Goal: Browse casually

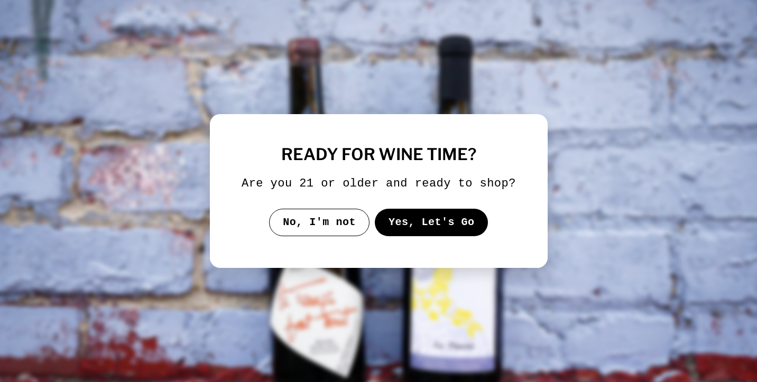
click at [402, 228] on button "Yes, Let's Go" at bounding box center [431, 222] width 114 height 27
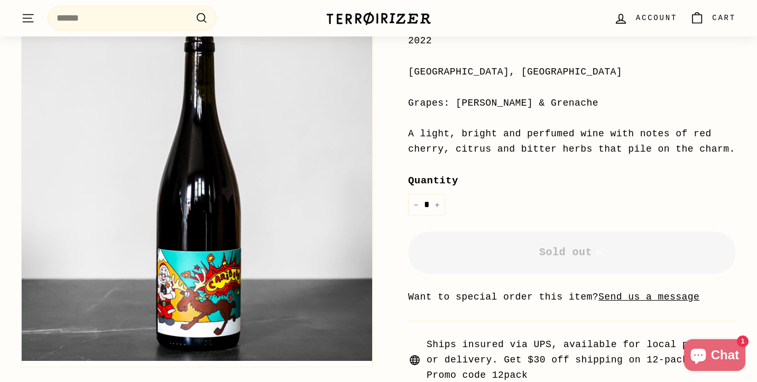
scroll to position [245, 0]
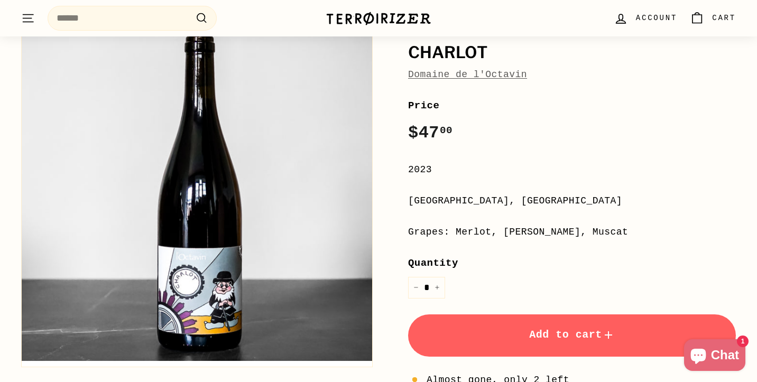
scroll to position [124, 0]
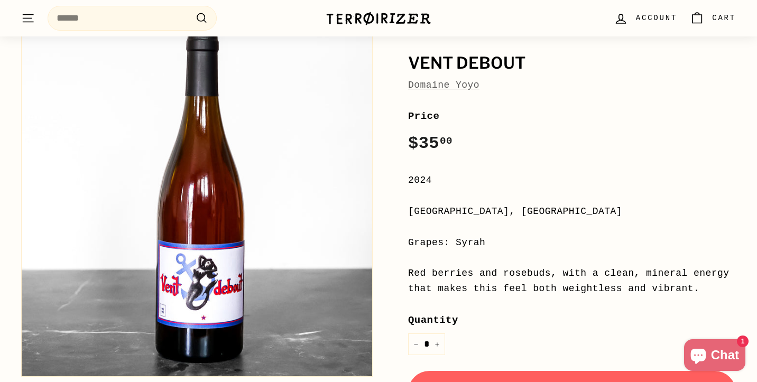
scroll to position [114, 0]
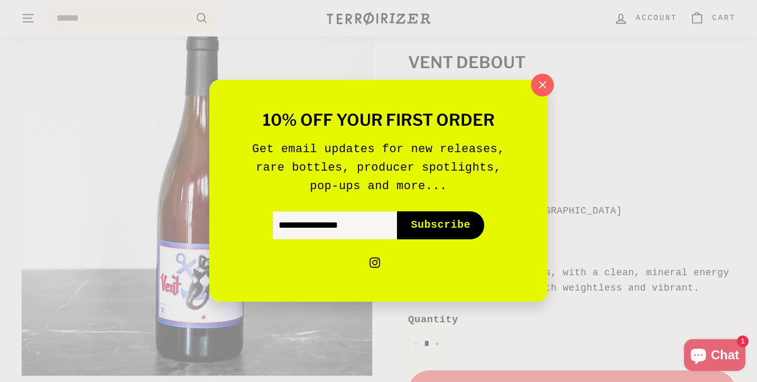
click at [543, 83] on icon "button" at bounding box center [542, 84] width 7 height 7
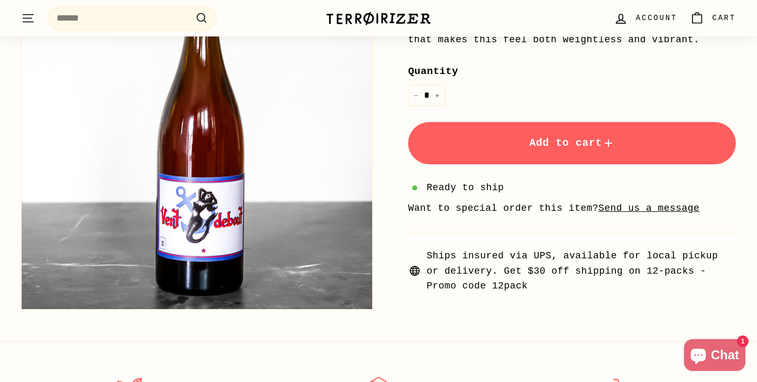
scroll to position [242, 0]
